Goal: Transaction & Acquisition: Purchase product/service

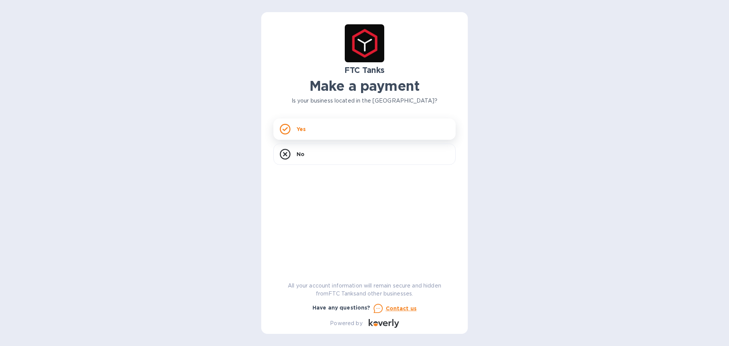
click at [353, 132] on div "Yes" at bounding box center [364, 128] width 182 height 21
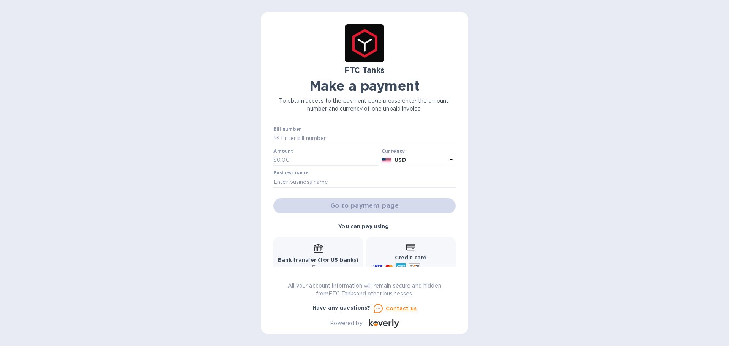
click at [328, 141] on input "text" at bounding box center [367, 138] width 176 height 11
type input "24155"
click at [298, 159] on input "text" at bounding box center [328, 160] width 102 height 11
type input "8,890"
click at [310, 181] on input "text" at bounding box center [364, 181] width 182 height 11
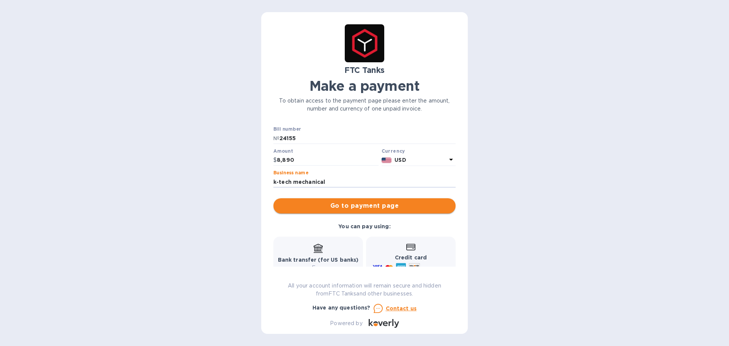
type input "k-tech mechanical"
click at [347, 206] on span "Go to payment page" at bounding box center [364, 205] width 170 height 9
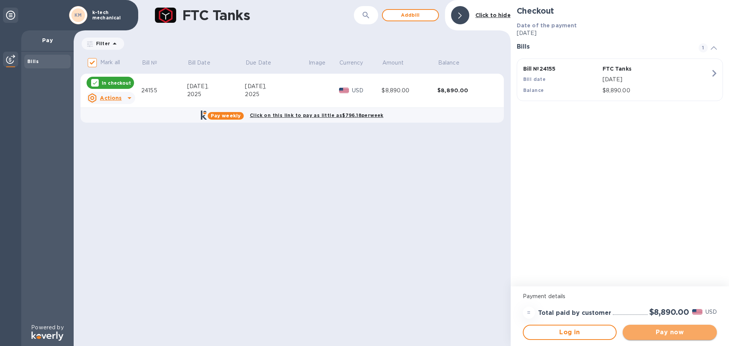
click at [677, 337] on button "Pay now" at bounding box center [670, 332] width 94 height 15
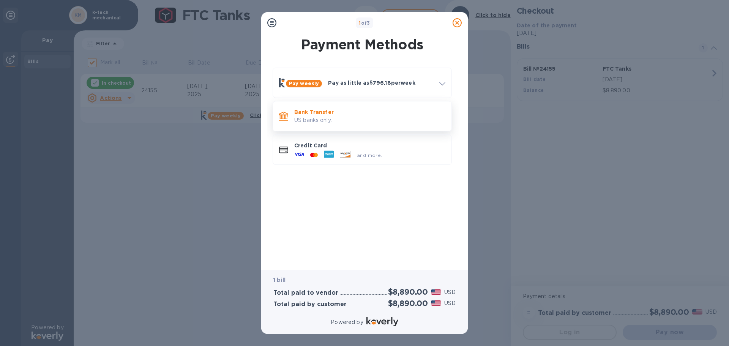
click at [331, 118] on p "US banks only." at bounding box center [369, 120] width 151 height 8
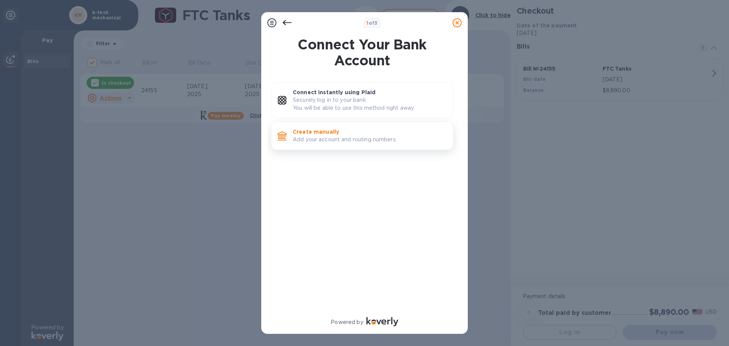
click at [318, 126] on div "Create manually Add your account and routing numbers." at bounding box center [370, 136] width 160 height 22
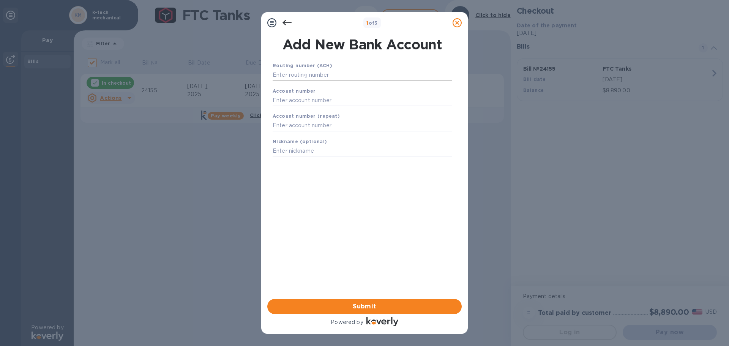
click at [304, 75] on input "text" at bounding box center [362, 74] width 179 height 11
type input "021302648"
click at [311, 108] on input "text" at bounding box center [362, 109] width 179 height 11
type input "8320034876"
click at [299, 134] on input "text" at bounding box center [362, 134] width 179 height 11
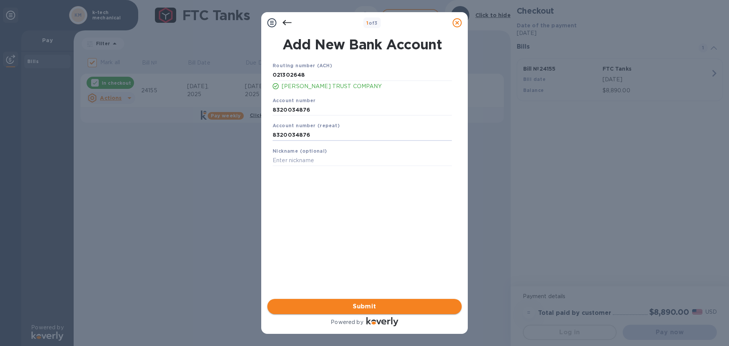
type input "8320034876"
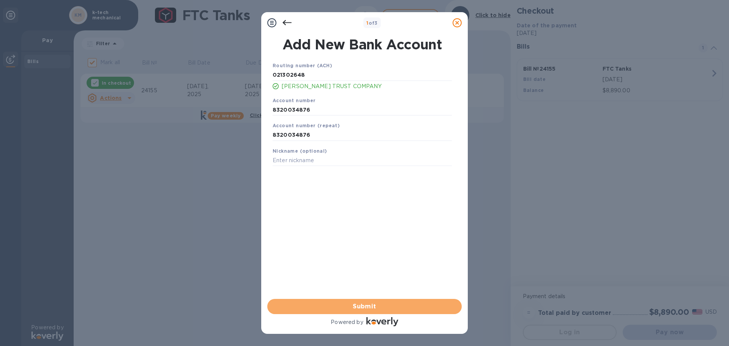
click at [357, 308] on span "Submit" at bounding box center [364, 306] width 182 height 9
